Goal: Navigation & Orientation: Find specific page/section

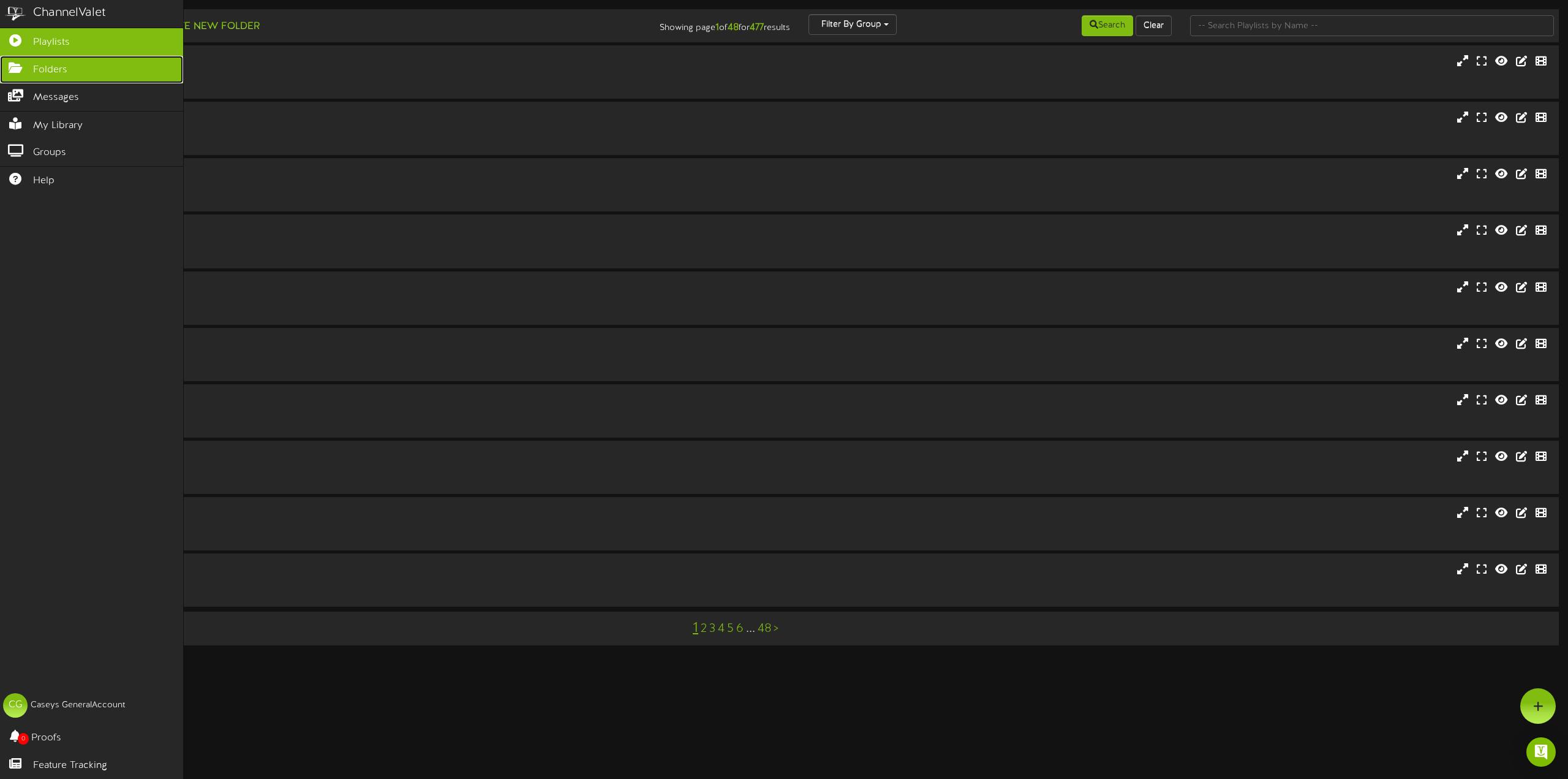
click at [49, 70] on span "Folders" at bounding box center [50, 70] width 35 height 14
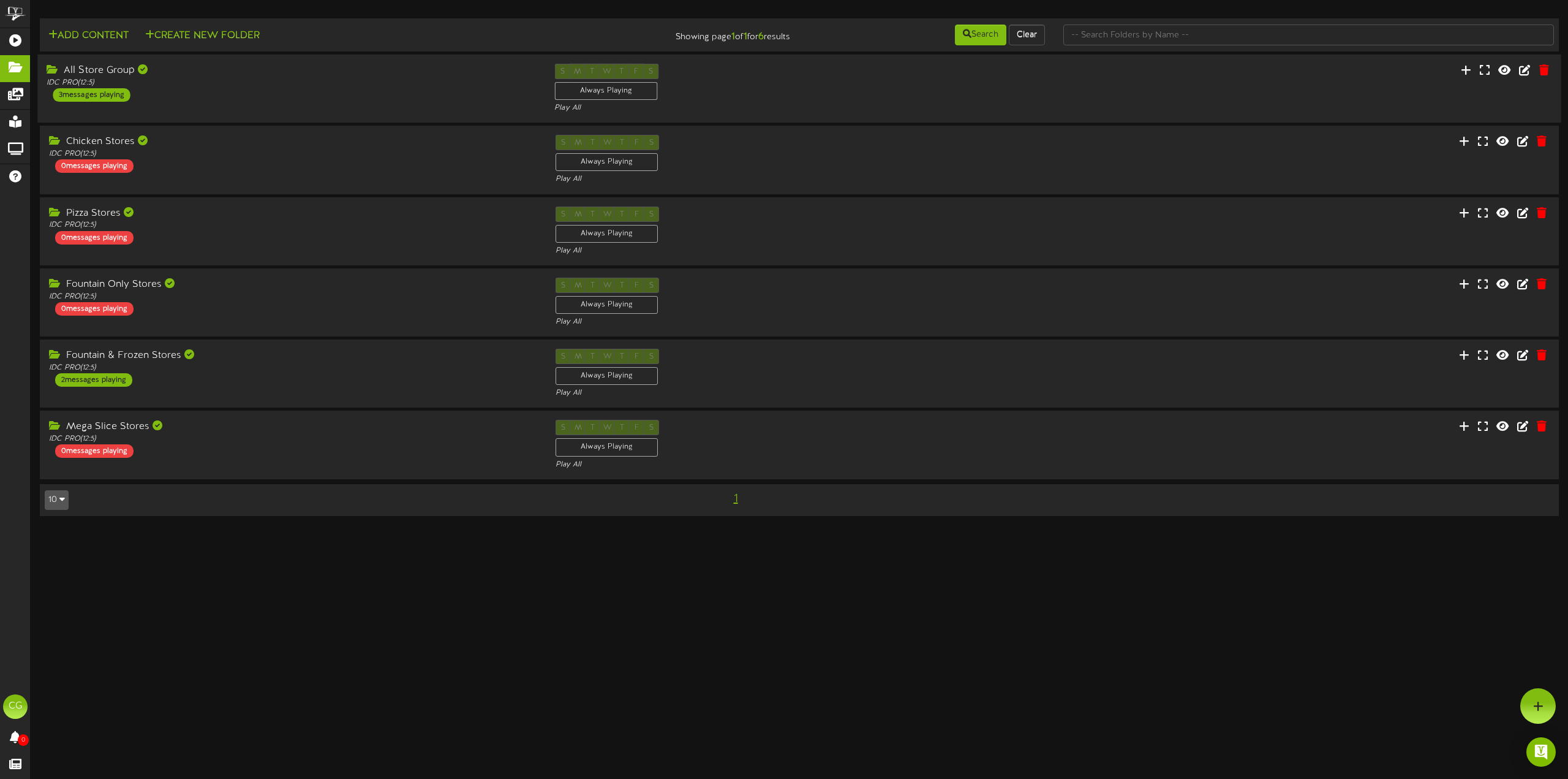
click at [167, 70] on div "All Store Group" at bounding box center [291, 70] width 490 height 14
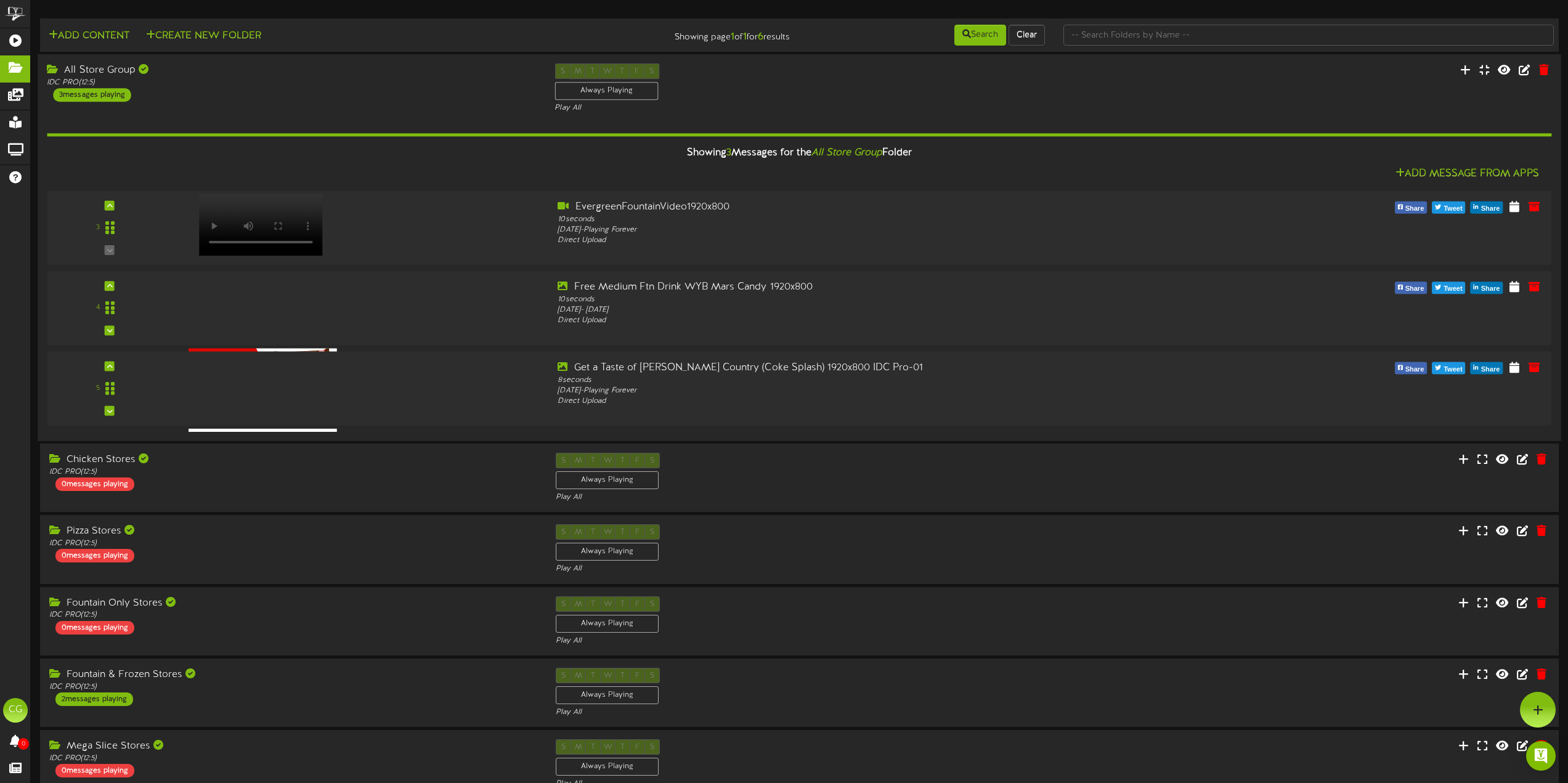
click at [281, 91] on div "All Store Group IDC PRO ( 12:5 ) 3 messages playing" at bounding box center [291, 82] width 508 height 38
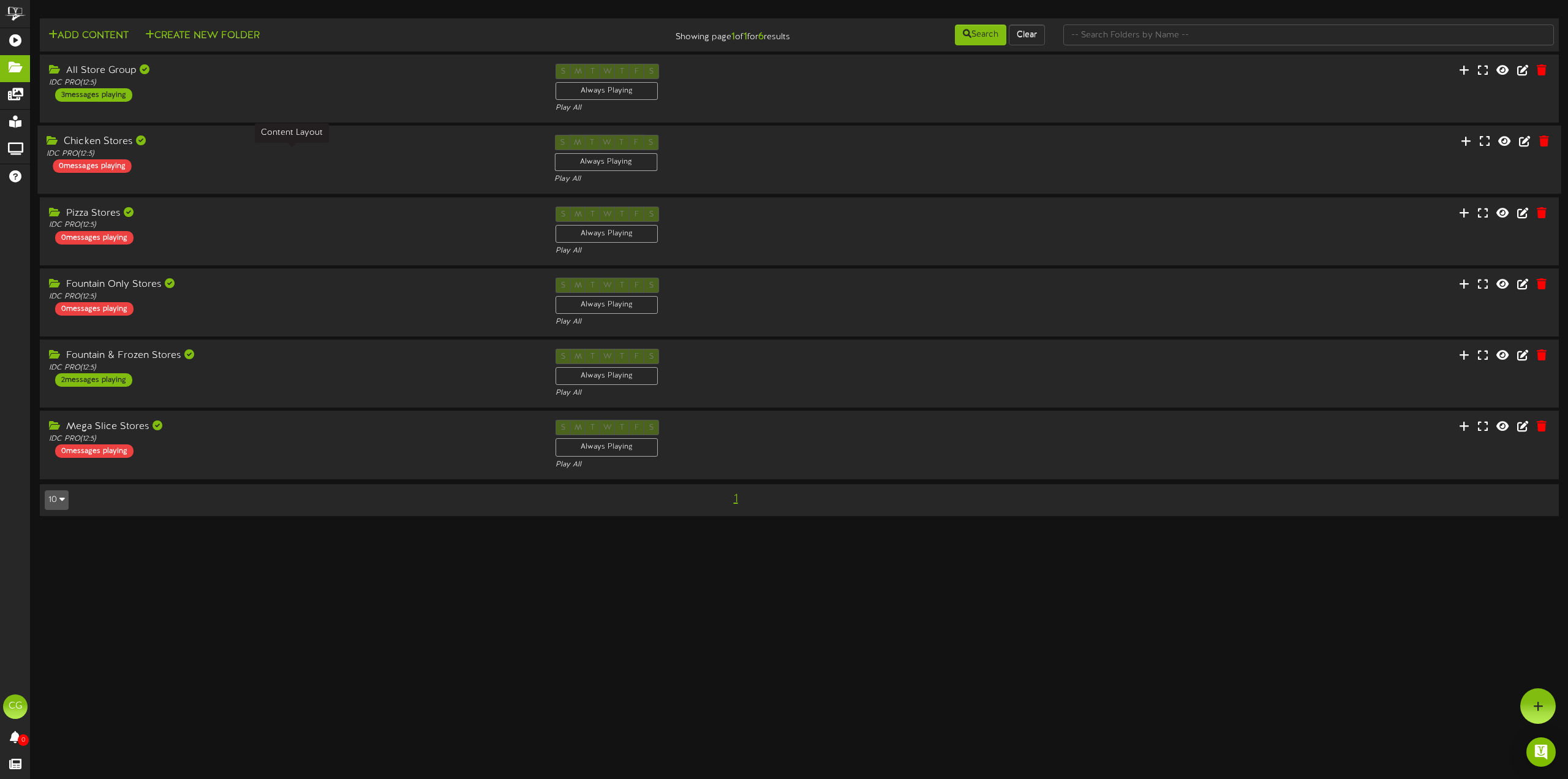
click at [300, 158] on div "IDC PRO ( 12:5 )" at bounding box center [291, 154] width 490 height 11
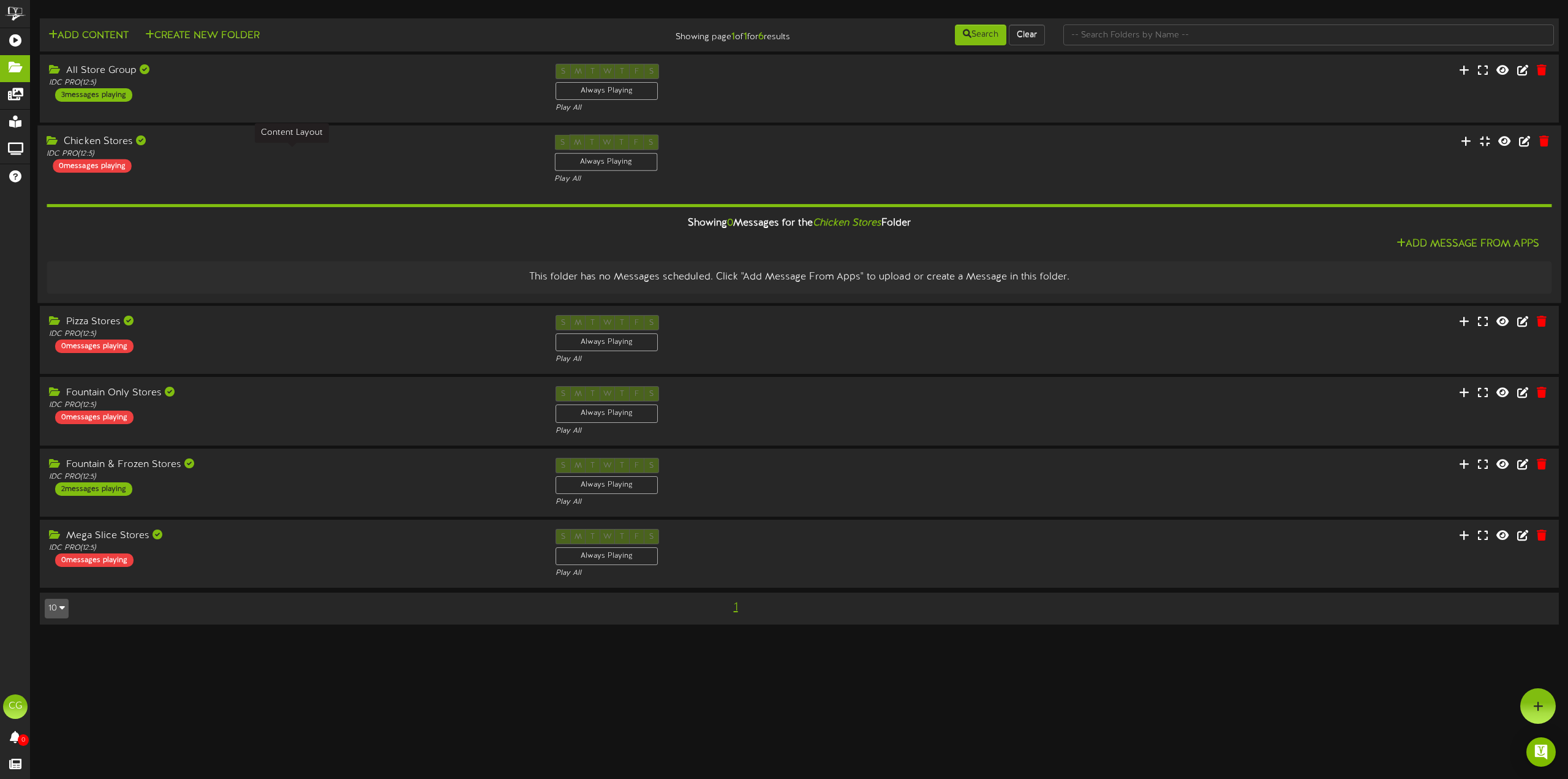
click at [351, 156] on div "IDC PRO ( 12:5 )" at bounding box center [291, 154] width 490 height 11
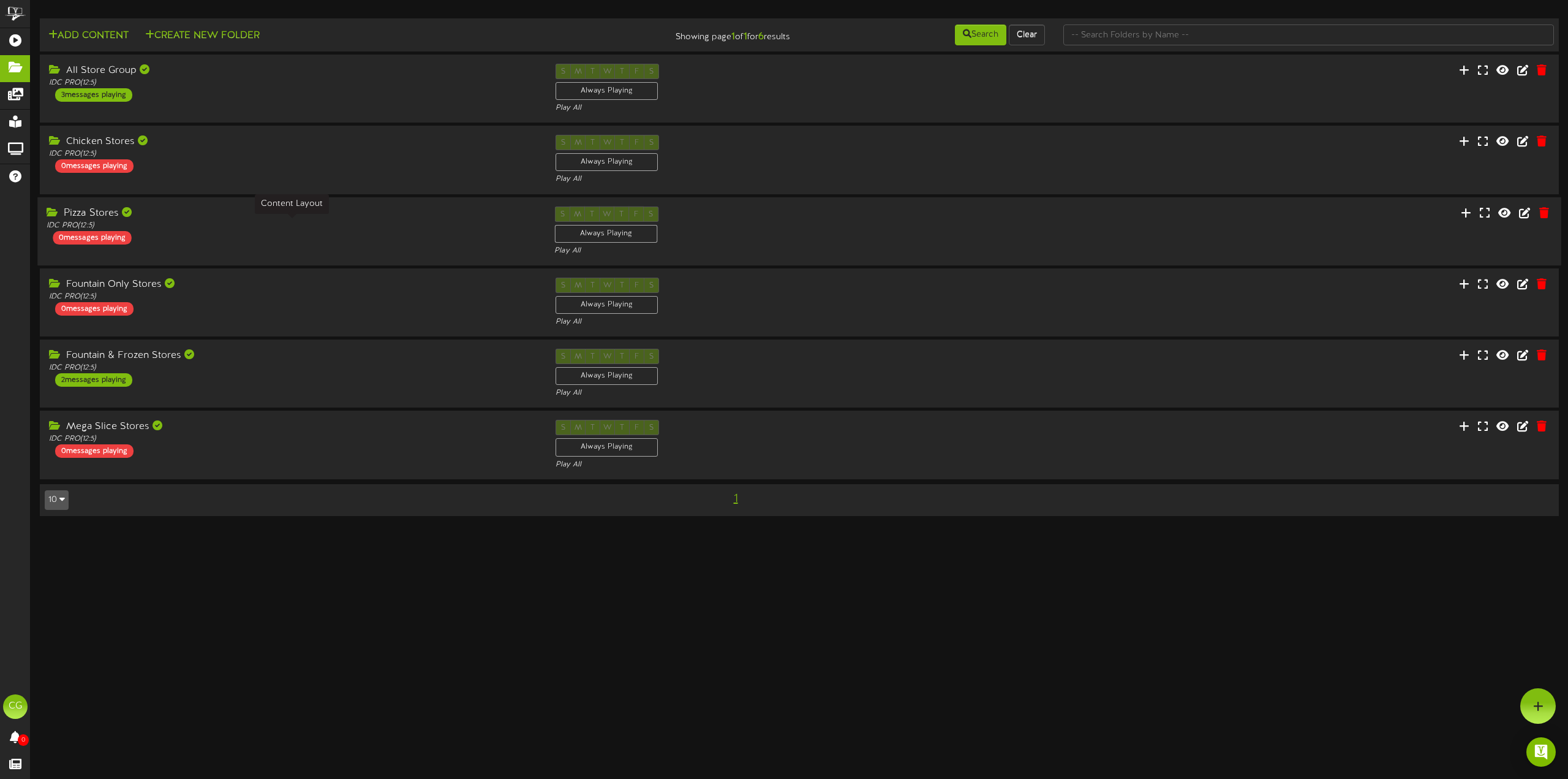
click at [305, 223] on div "IDC PRO ( 12:5 )" at bounding box center [291, 225] width 490 height 11
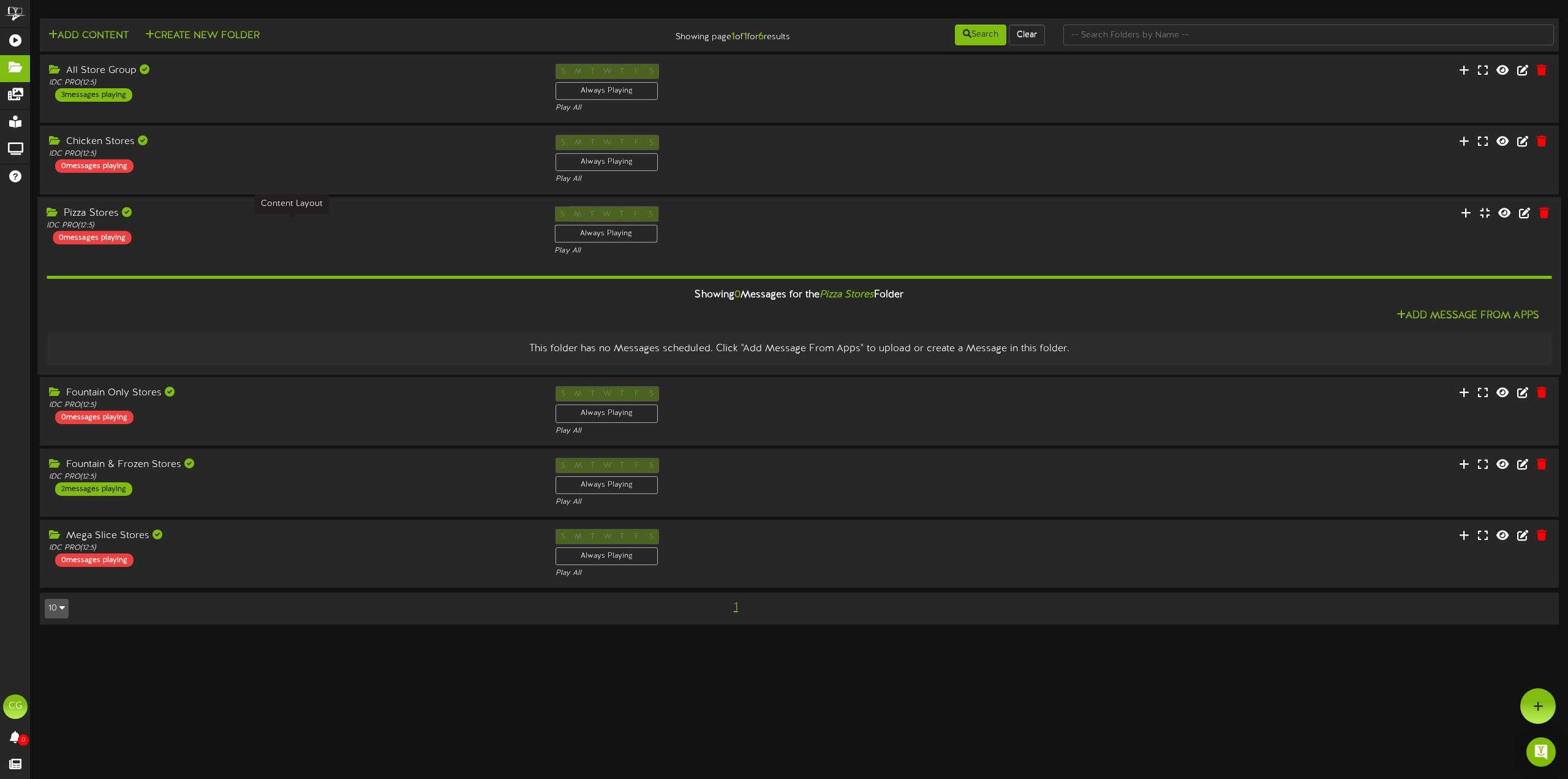
click at [305, 223] on div "IDC PRO ( 12:5 )" at bounding box center [291, 225] width 490 height 11
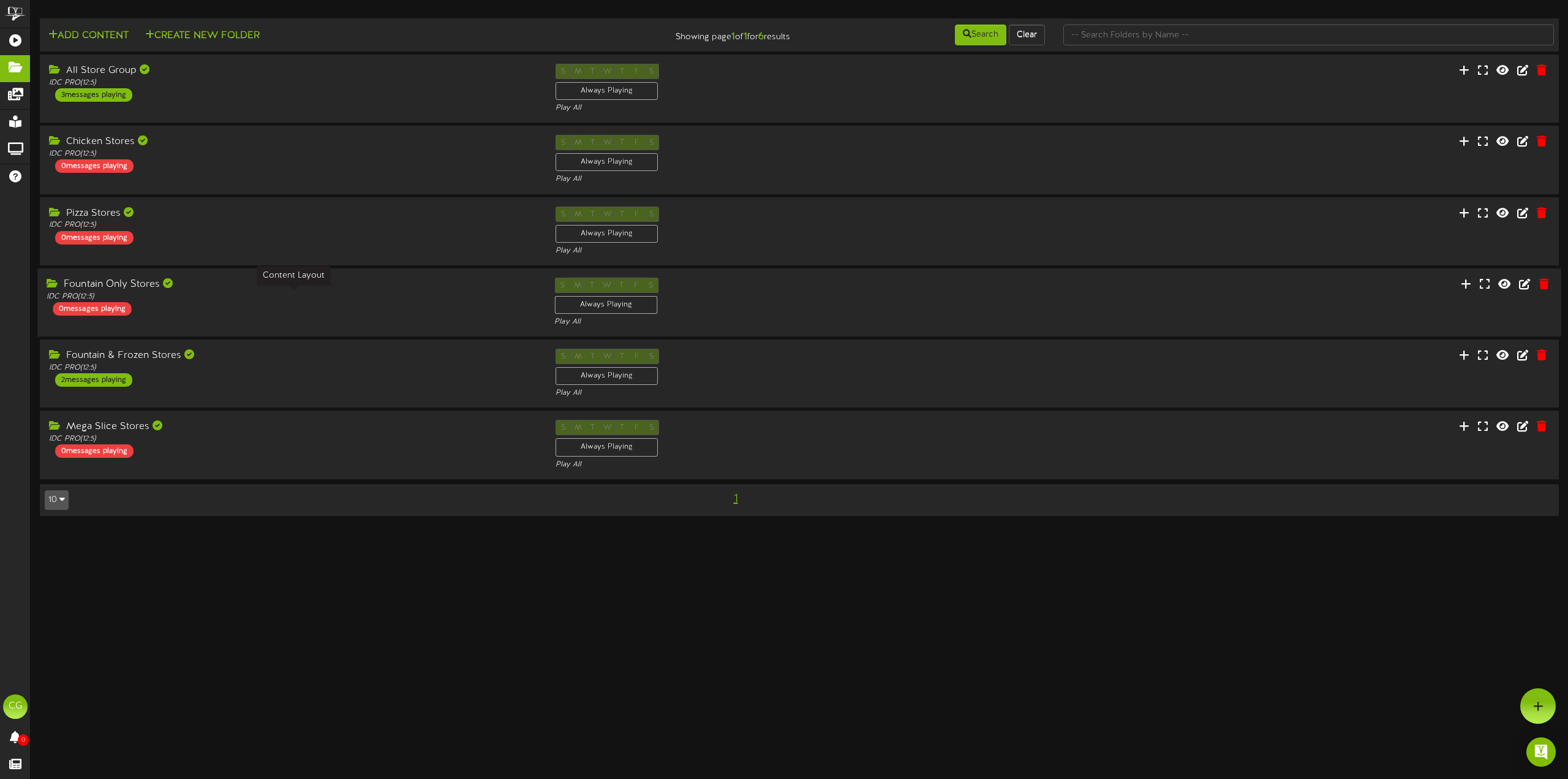
click at [299, 292] on div "IDC PRO ( 12:5 )" at bounding box center [291, 297] width 490 height 11
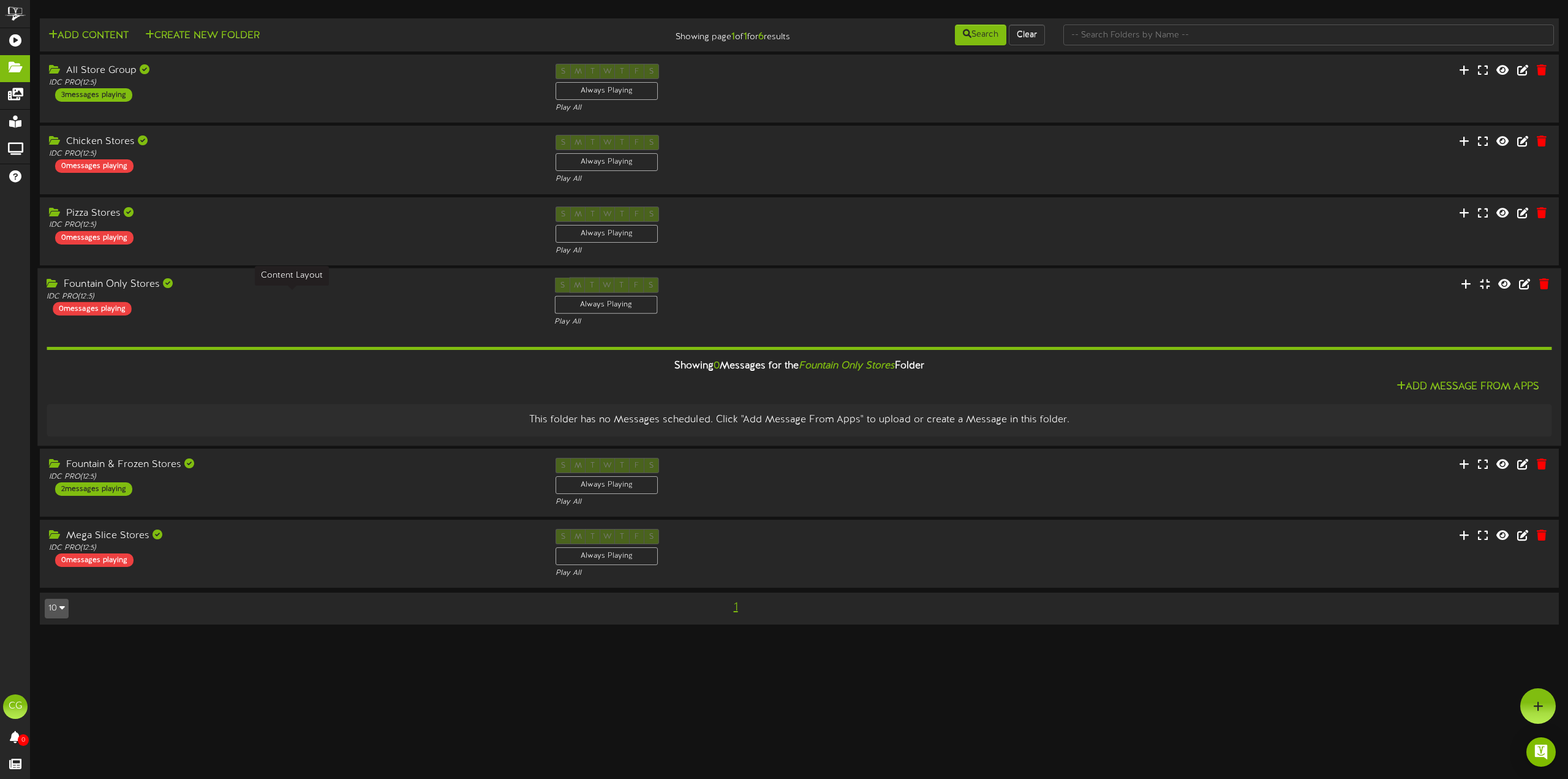
click at [299, 291] on div "IDC PRO ( 12:5 )" at bounding box center [291, 296] width 490 height 11
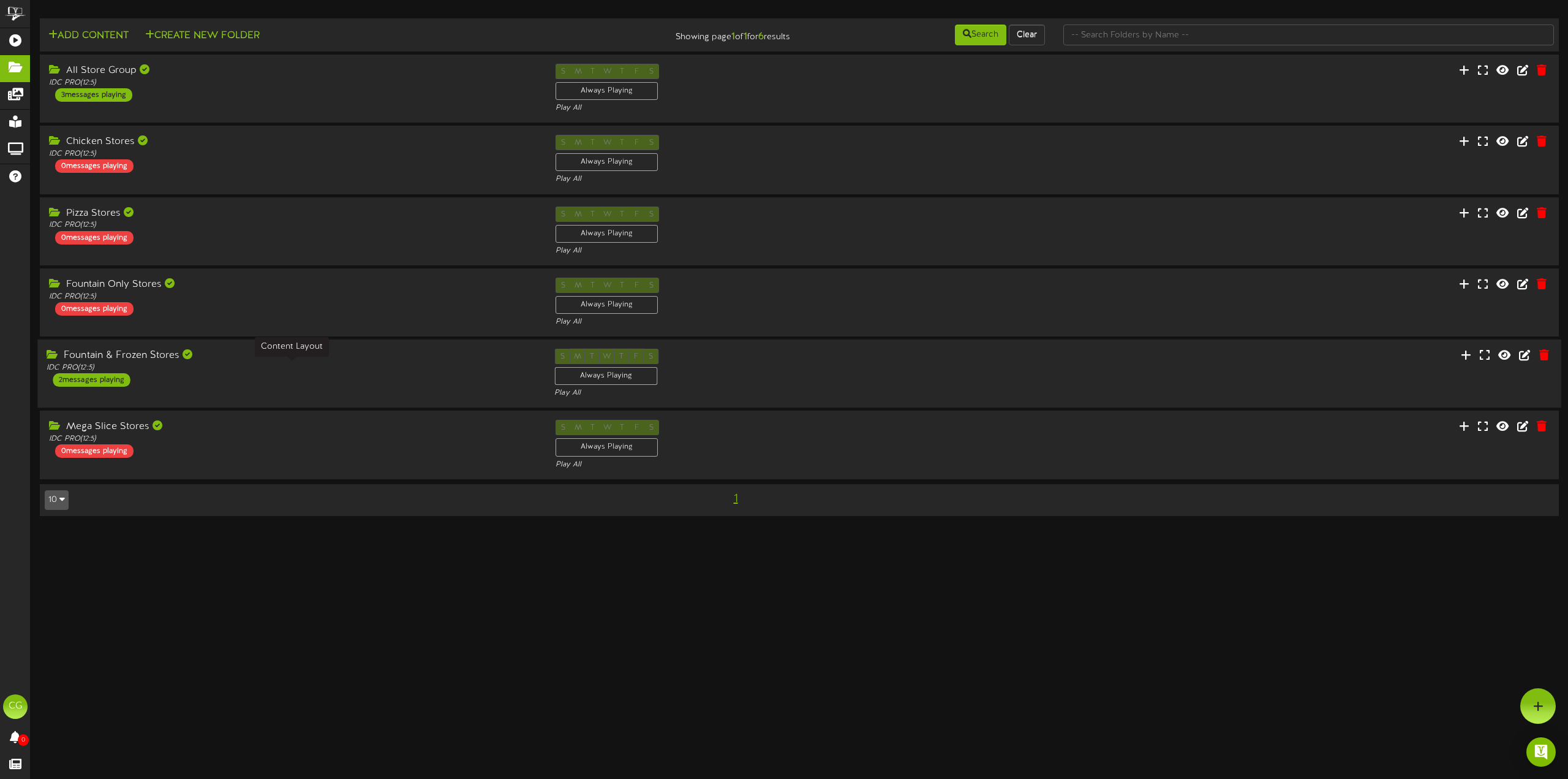
click at [316, 371] on div "IDC PRO ( 12:5 )" at bounding box center [291, 368] width 490 height 11
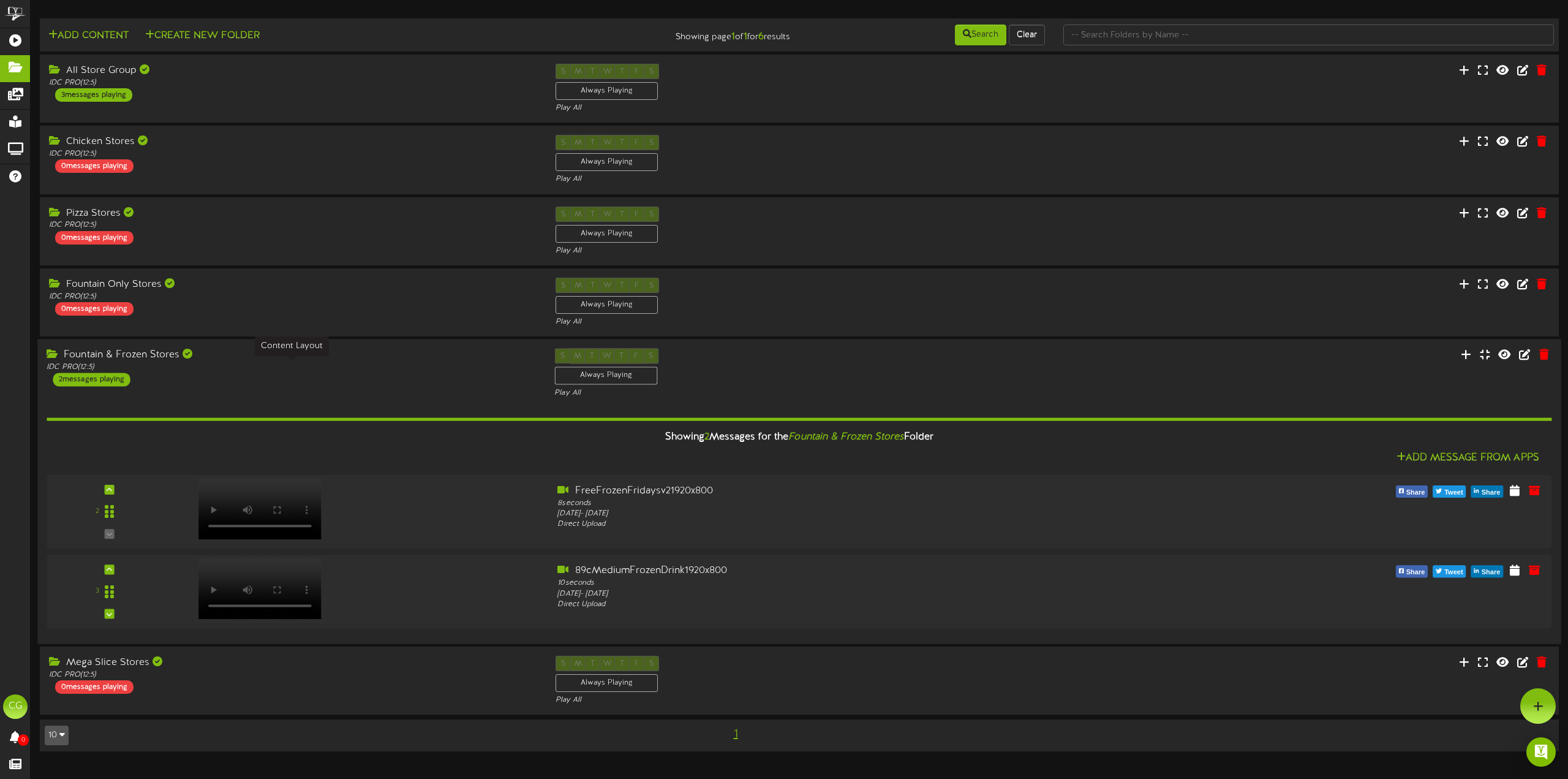
click at [324, 366] on div "IDC PRO ( 12:5 )" at bounding box center [291, 368] width 490 height 11
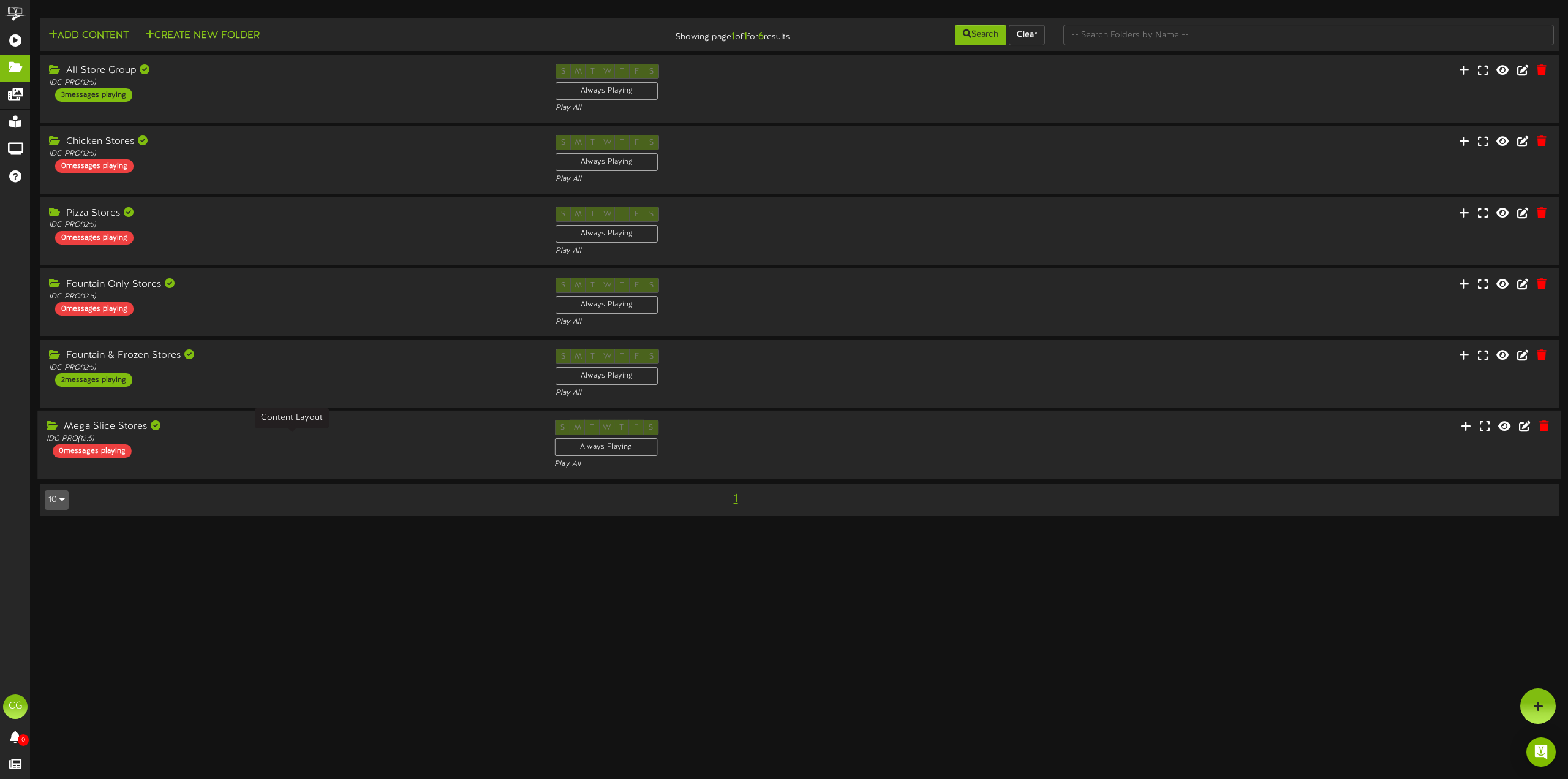
click at [308, 435] on div "IDC PRO ( 12:5 )" at bounding box center [291, 439] width 490 height 11
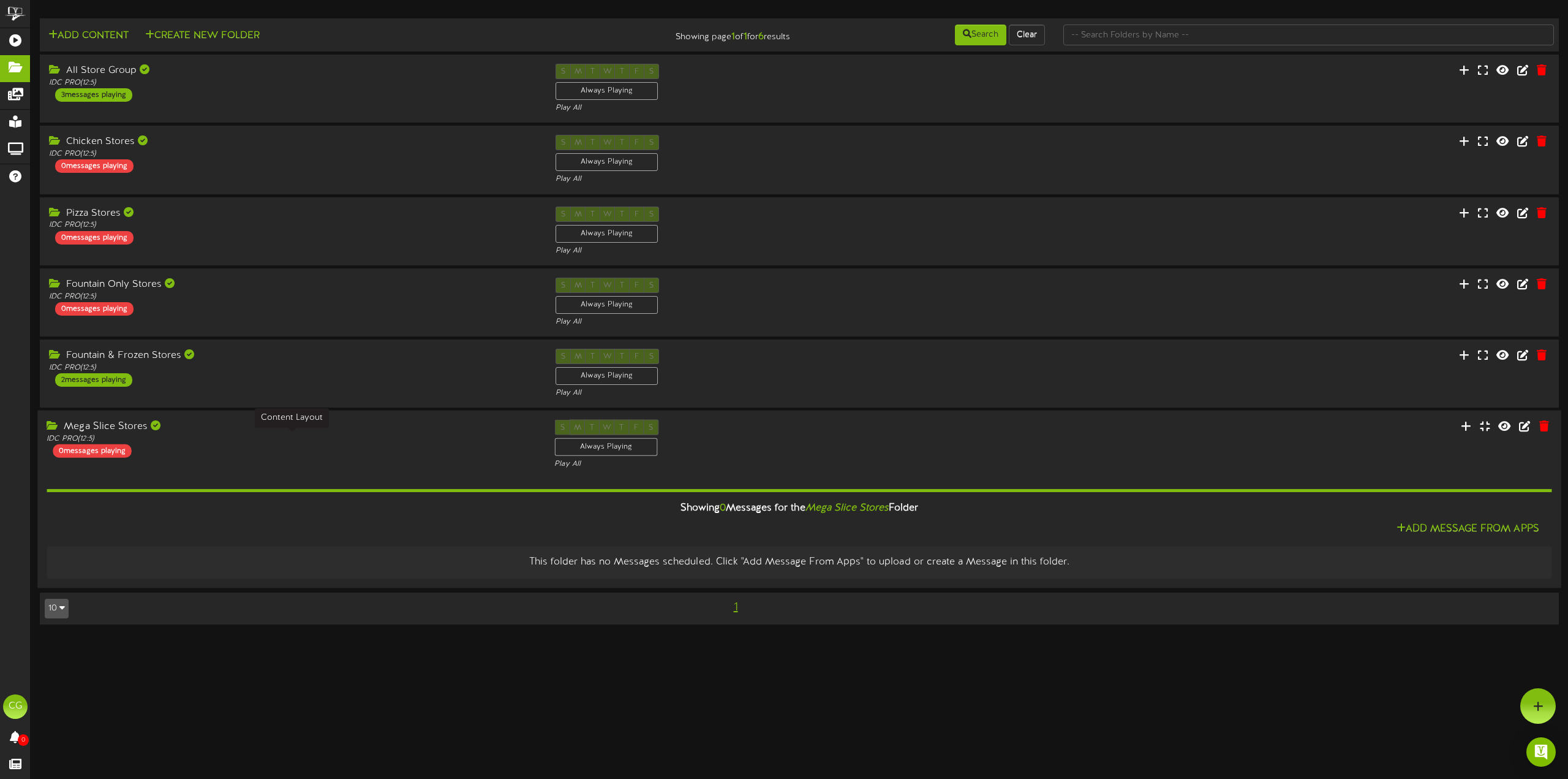
click at [308, 435] on div "IDC PRO ( 12:5 )" at bounding box center [291, 439] width 490 height 11
